Goal: Check status

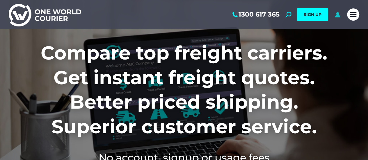
click at [336, 13] on icon at bounding box center [337, 15] width 7 height 6
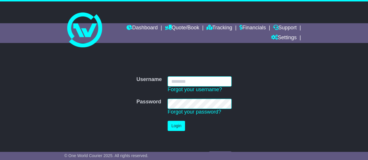
click at [190, 85] on input "Username" at bounding box center [200, 82] width 64 height 10
type input "**********"
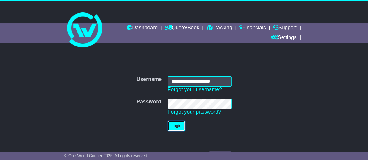
click at [180, 123] on button "Login" at bounding box center [176, 126] width 17 height 10
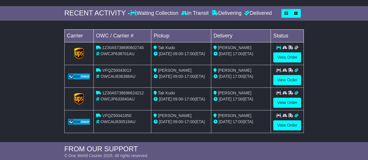
scroll to position [90, 0]
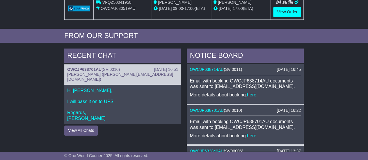
drag, startPoint x: 372, startPoint y: 26, endPoint x: 372, endPoint y: 88, distance: 61.4
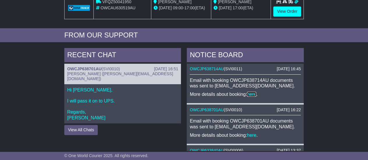
click at [250, 93] on link "here" at bounding box center [251, 94] width 9 height 5
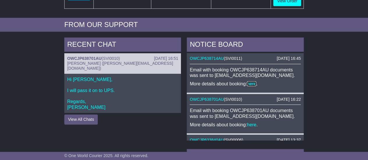
scroll to position [221, 0]
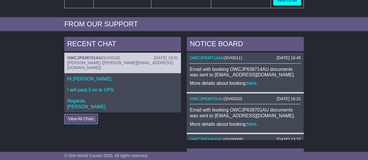
drag, startPoint x: 89, startPoint y: 111, endPoint x: 76, endPoint y: 114, distance: 13.4
click at [76, 114] on button "View All Chats" at bounding box center [80, 119] width 33 height 10
click at [127, 77] on p "Hi Ethan, I will pass it on to UPS. Regards, Cristina" at bounding box center [122, 92] width 111 height 33
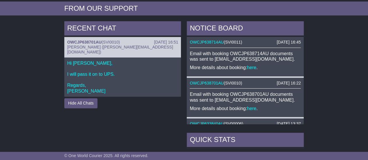
scroll to position [238, 0]
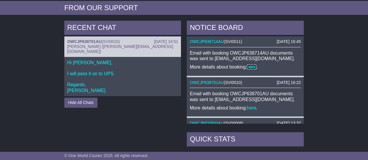
click at [251, 65] on link "here" at bounding box center [251, 67] width 9 height 5
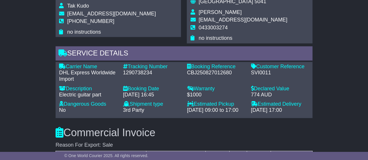
scroll to position [467, 0]
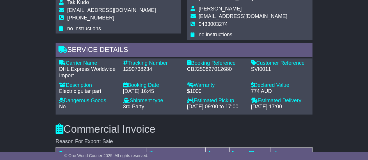
drag, startPoint x: 370, startPoint y: 25, endPoint x: 372, endPoint y: 102, distance: 76.3
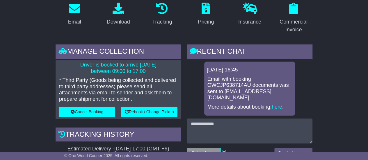
scroll to position [93, 0]
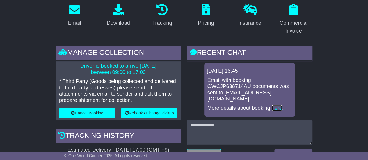
click at [276, 105] on link "here" at bounding box center [277, 108] width 10 height 6
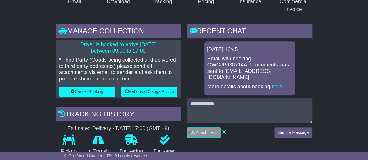
scroll to position [122, 0]
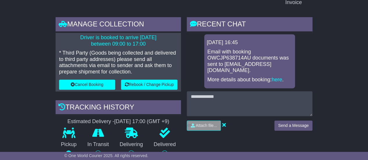
drag, startPoint x: 372, startPoint y: 24, endPoint x: 372, endPoint y: 44, distance: 20.1
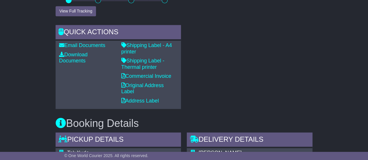
scroll to position [277, 0]
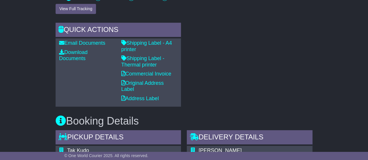
drag, startPoint x: 372, startPoint y: 25, endPoint x: 372, endPoint y: 70, distance: 45.4
click at [160, 74] on link "Commercial Invoice" at bounding box center [146, 74] width 50 height 6
click at [140, 42] on link "Shipping Label - A4 printer" at bounding box center [146, 46] width 51 height 12
